Goal: Contribute content

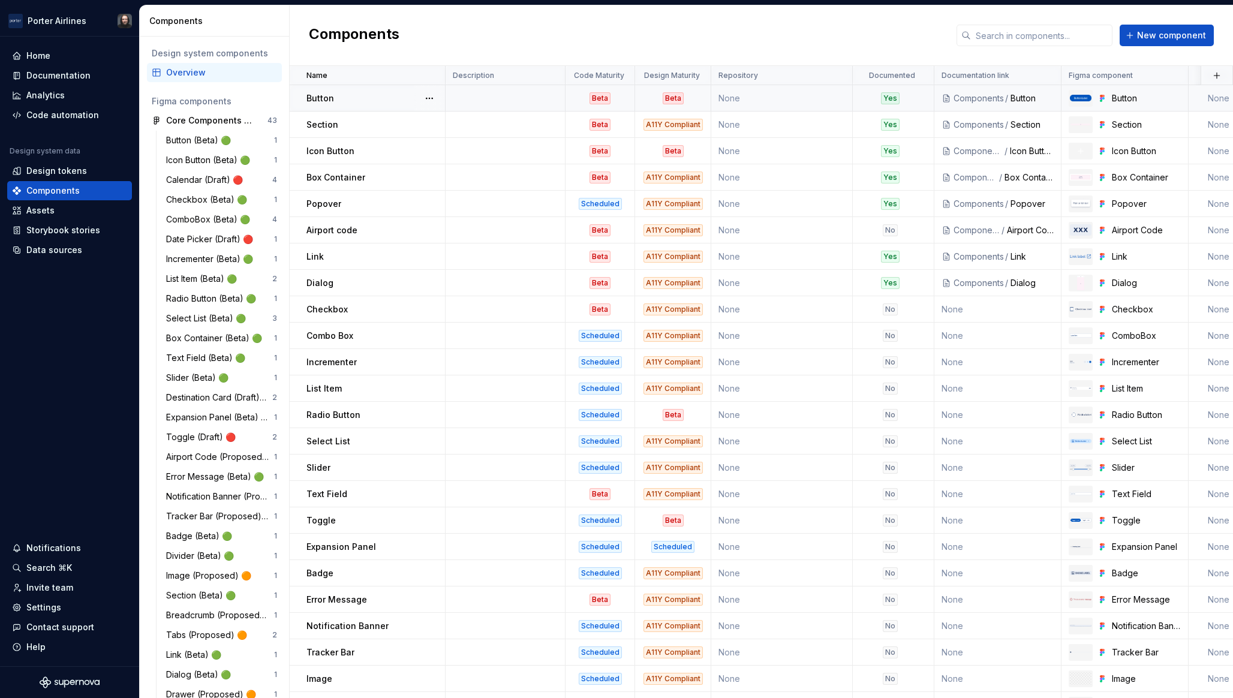
click at [804, 97] on td "None" at bounding box center [782, 98] width 142 height 26
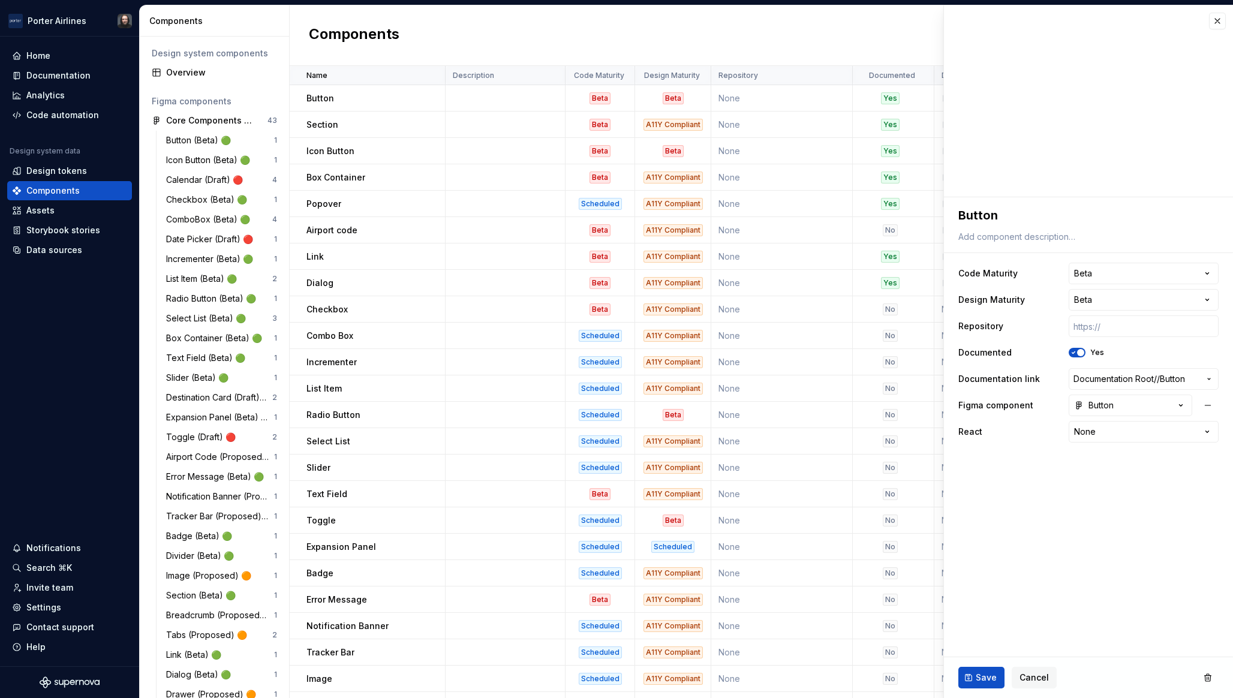
type textarea "*"
click at [1131, 299] on html "[PERSON_NAME] Airlines Home Documentation Analytics Code automation Design syst…" at bounding box center [616, 349] width 1233 height 698
click at [1036, 677] on html "[PERSON_NAME] Airlines Home Documentation Analytics Code automation Design syst…" at bounding box center [616, 349] width 1233 height 698
click at [1033, 675] on span "Cancel" at bounding box center [1034, 678] width 29 height 12
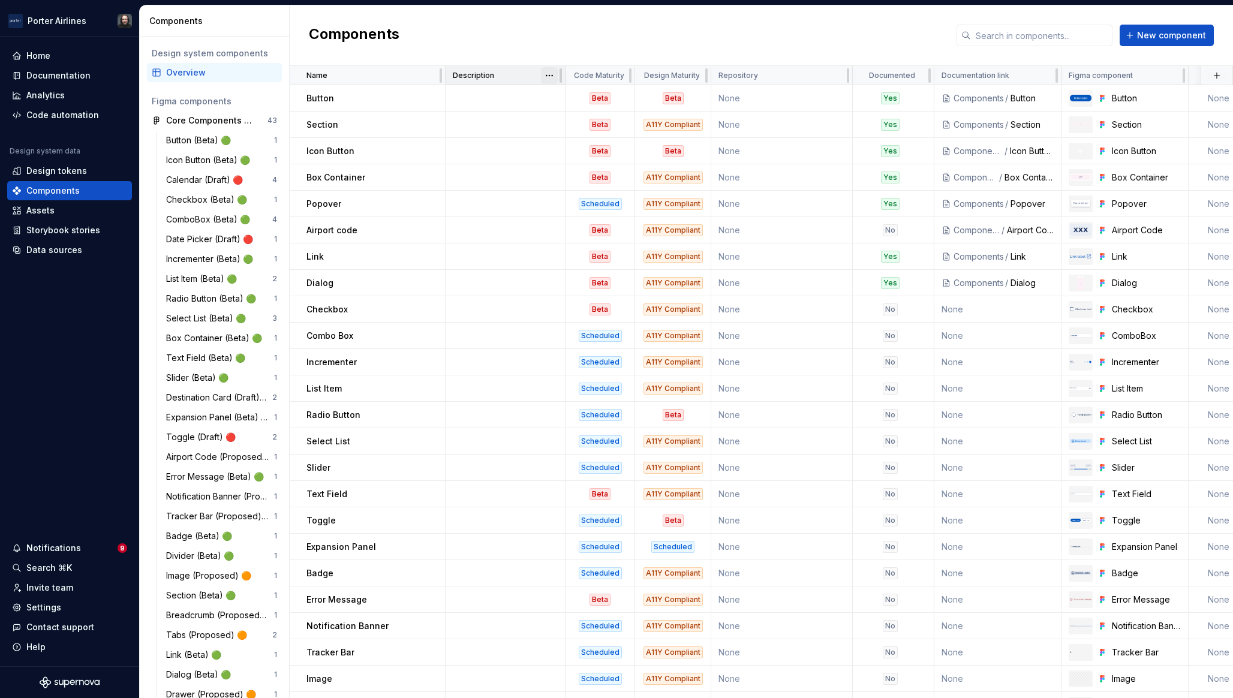
click at [549, 77] on html "[PERSON_NAME] Airlines Home Documentation Analytics Code automation Design syst…" at bounding box center [616, 349] width 1233 height 698
click at [534, 45] on html "[PERSON_NAME] Airlines Home Documentation Analytics Code automation Design syst…" at bounding box center [616, 349] width 1233 height 698
